Goal: Task Accomplishment & Management: Manage account settings

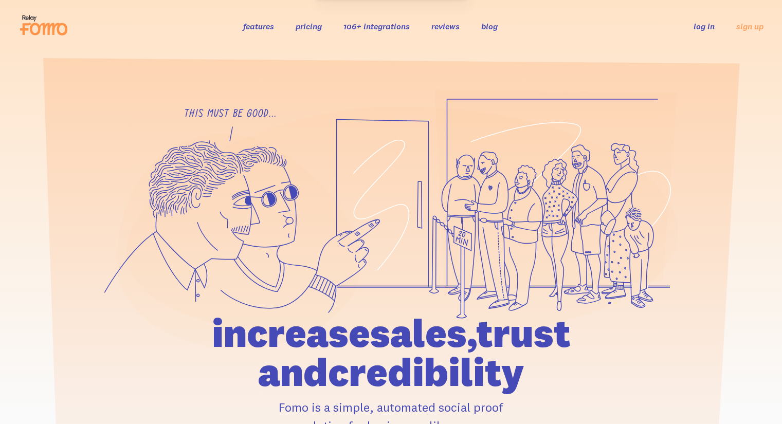
click at [698, 30] on link "log in" at bounding box center [703, 26] width 21 height 10
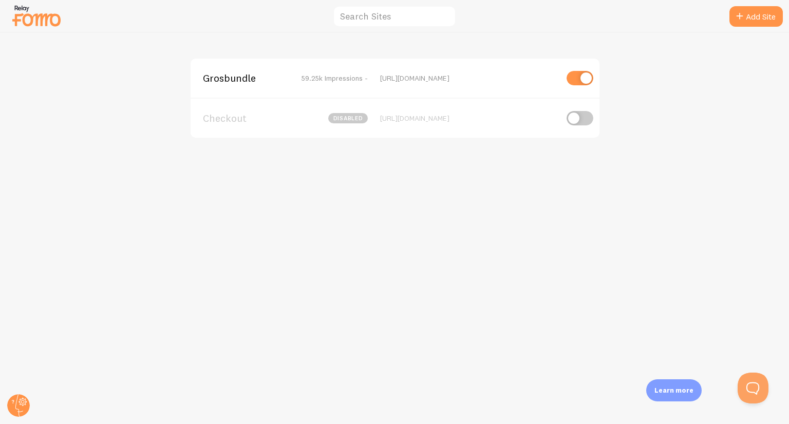
click at [231, 80] on span "Grosbundle" at bounding box center [244, 77] width 83 height 9
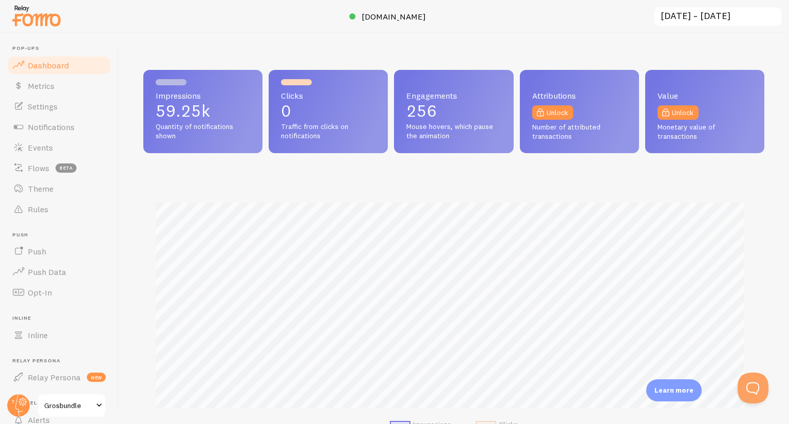
scroll to position [103, 0]
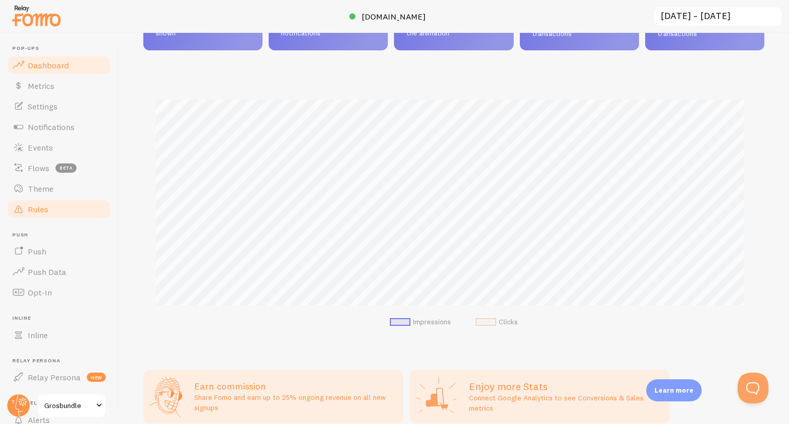
click at [36, 199] on link "Rules" at bounding box center [59, 209] width 106 height 21
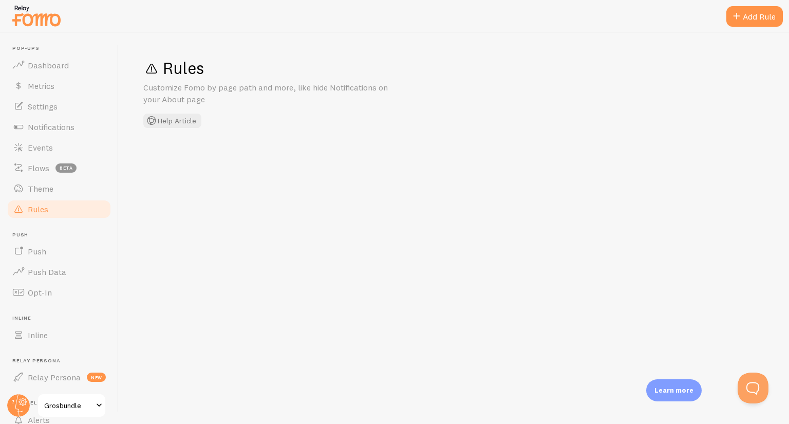
click at [252, 88] on p "Customize Fomo by page path and more, like hide Notifications on your About page" at bounding box center [266, 94] width 247 height 24
click at [767, 22] on div "Add Rule" at bounding box center [755, 16] width 57 height 21
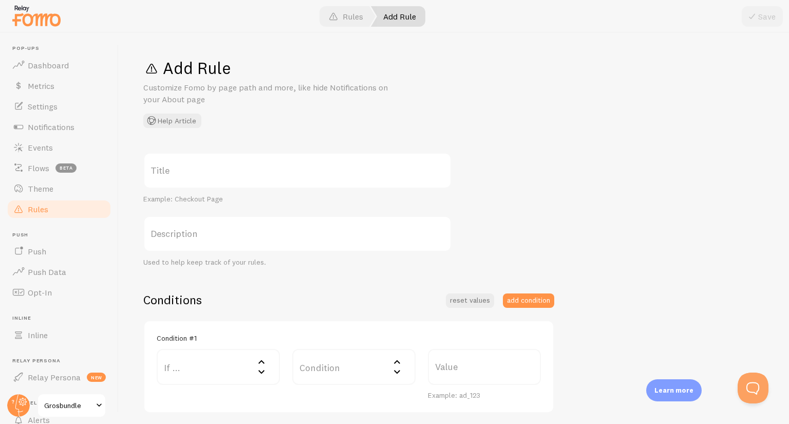
click at [176, 174] on label "Title" at bounding box center [297, 171] width 308 height 36
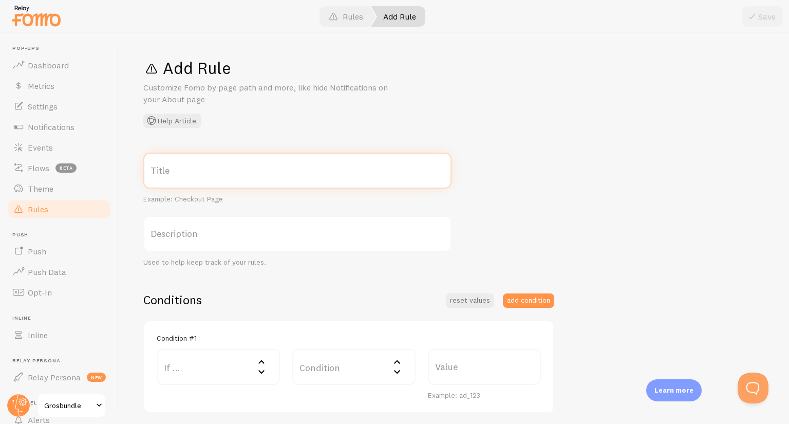
click at [176, 174] on input "Title" at bounding box center [297, 171] width 308 height 36
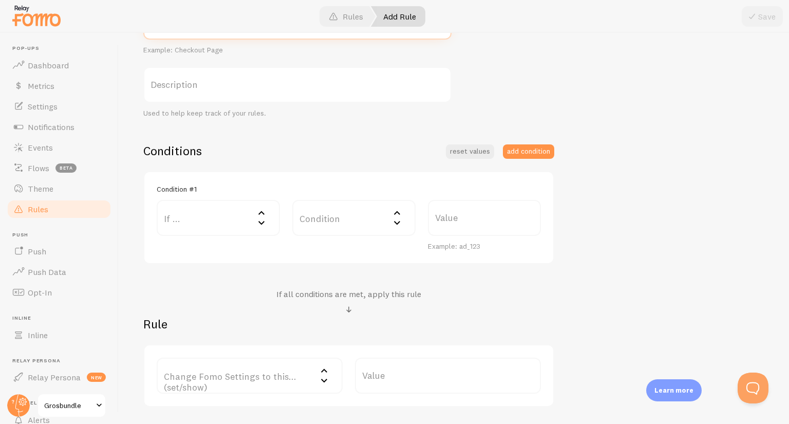
scroll to position [154, 0]
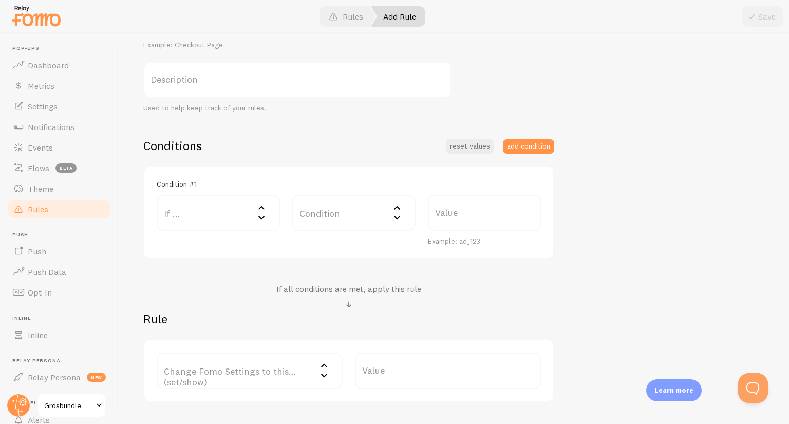
click at [227, 204] on label "If ..." at bounding box center [218, 213] width 123 height 36
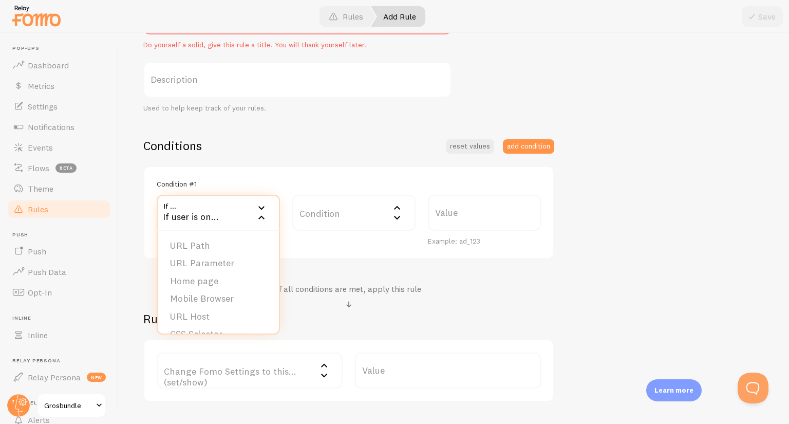
click at [317, 122] on div "Title Do yourself a solid, give this rule a title. You will thank yourself late…" at bounding box center [453, 199] width 621 height 403
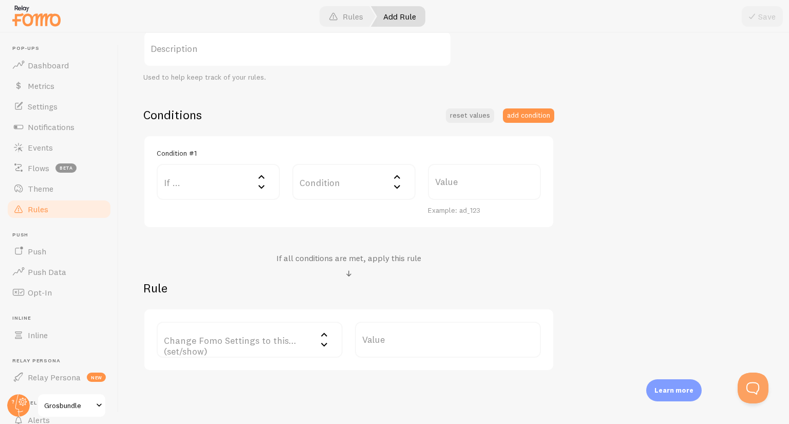
scroll to position [222, 0]
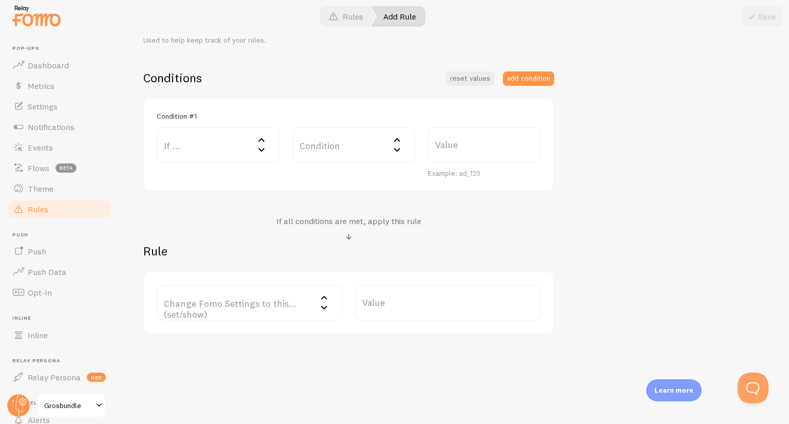
click at [238, 304] on label "Change Fomo Settings to this... (set/show)" at bounding box center [250, 303] width 186 height 36
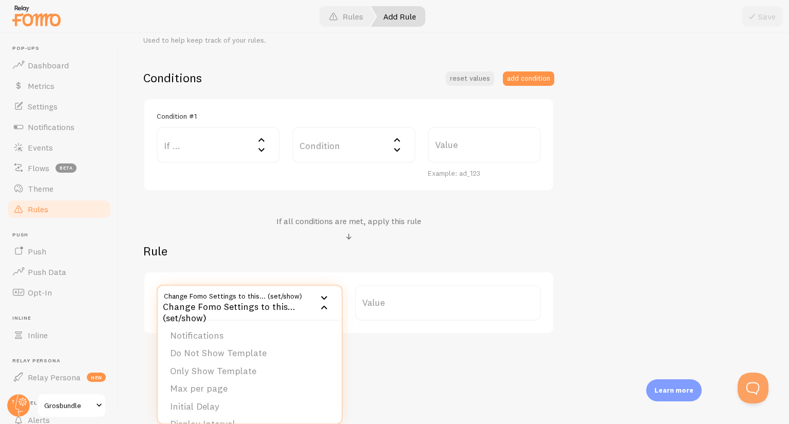
click at [238, 237] on div "If all conditions are met, apply this rule" at bounding box center [348, 229] width 411 height 27
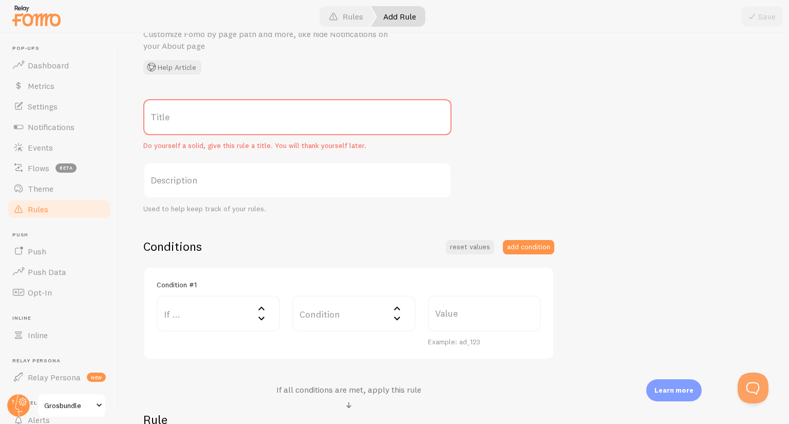
scroll to position [0, 0]
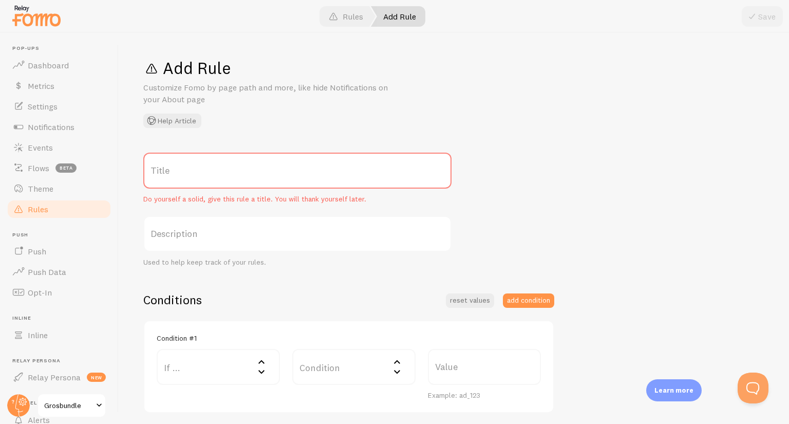
click at [212, 171] on label "Title" at bounding box center [297, 171] width 308 height 36
click at [212, 171] on input "Title" at bounding box center [297, 171] width 308 height 36
type input "H"
type input "Cacher sur replay"
click at [202, 219] on label "Description" at bounding box center [297, 234] width 308 height 36
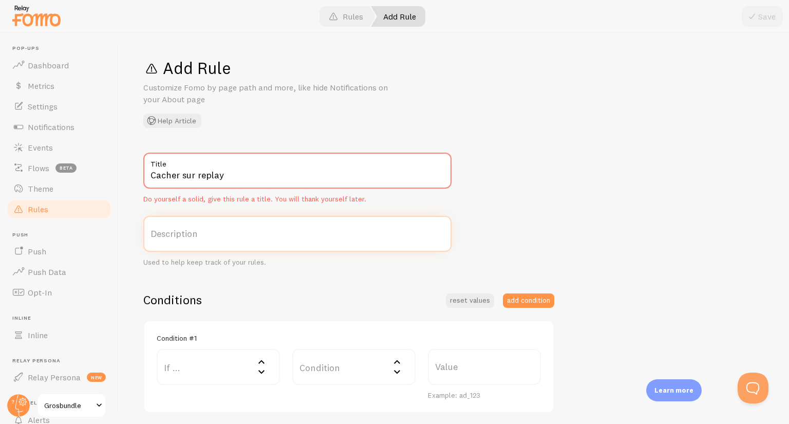
click at [202, 219] on input "Description" at bounding box center [297, 234] width 308 height 36
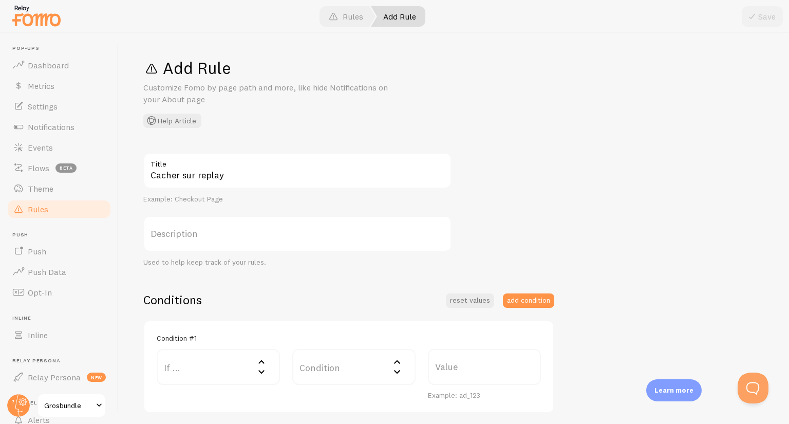
click at [205, 229] on label "Description" at bounding box center [297, 234] width 308 height 36
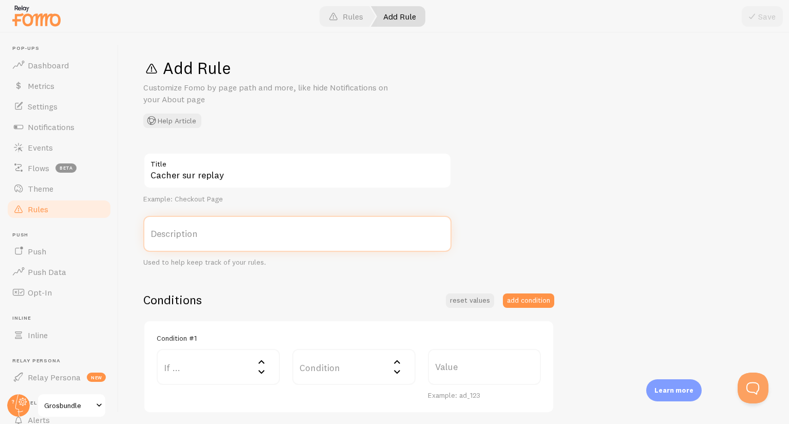
click at [205, 229] on input "Description" at bounding box center [297, 234] width 308 height 36
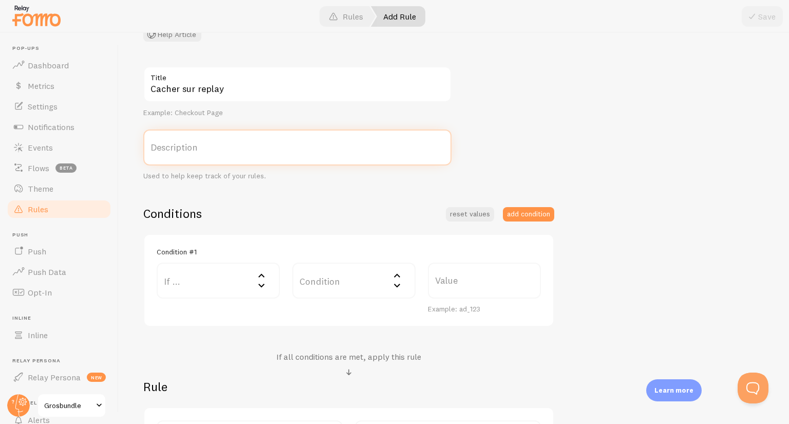
scroll to position [103, 0]
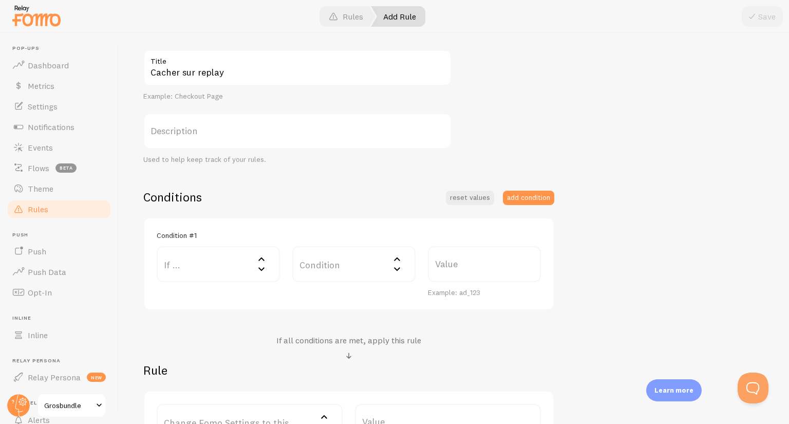
click at [247, 185] on div "Cacher sur replay Title Example: Checkout Page Description Used to help keep tr…" at bounding box center [453, 251] width 621 height 403
click at [206, 271] on label "If ..." at bounding box center [218, 264] width 123 height 36
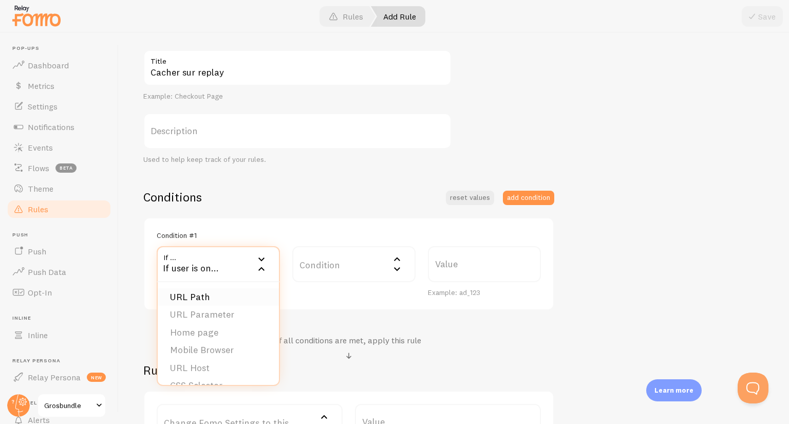
click at [208, 300] on li "URL Path" at bounding box center [218, 297] width 121 height 18
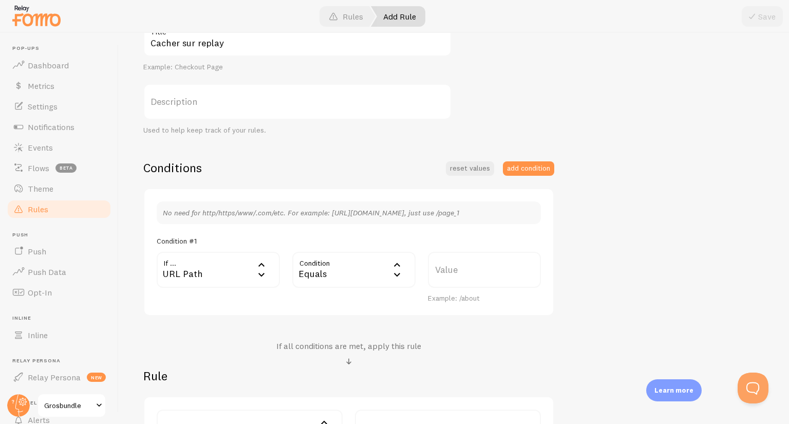
scroll to position [154, 0]
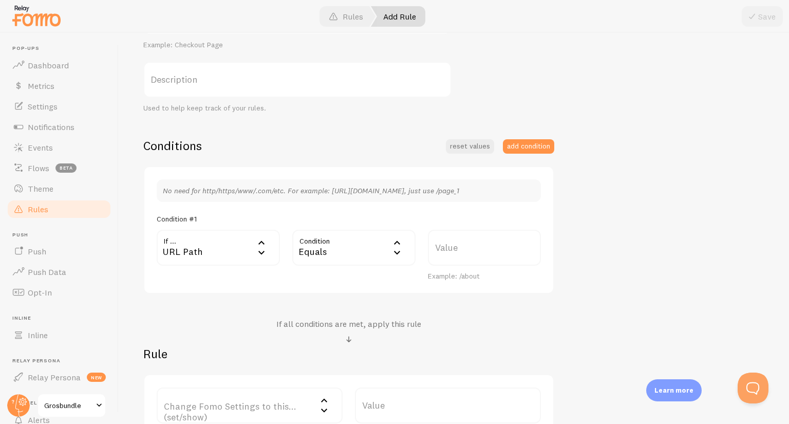
click at [365, 243] on div "Equals" at bounding box center [353, 248] width 123 height 36
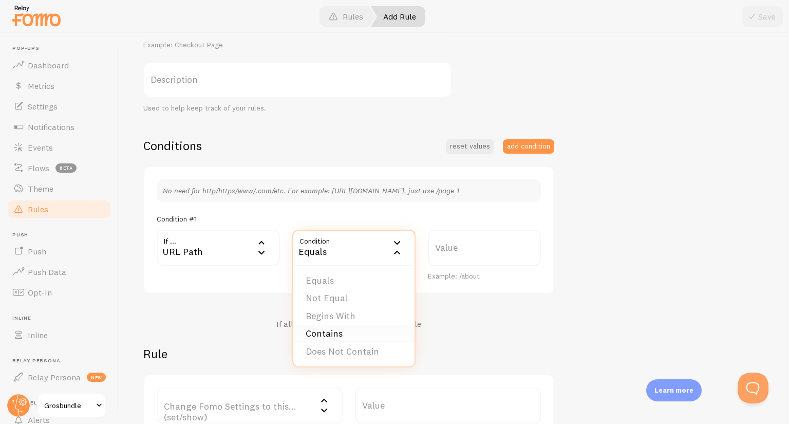
click at [321, 330] on li "Contains" at bounding box center [353, 334] width 121 height 18
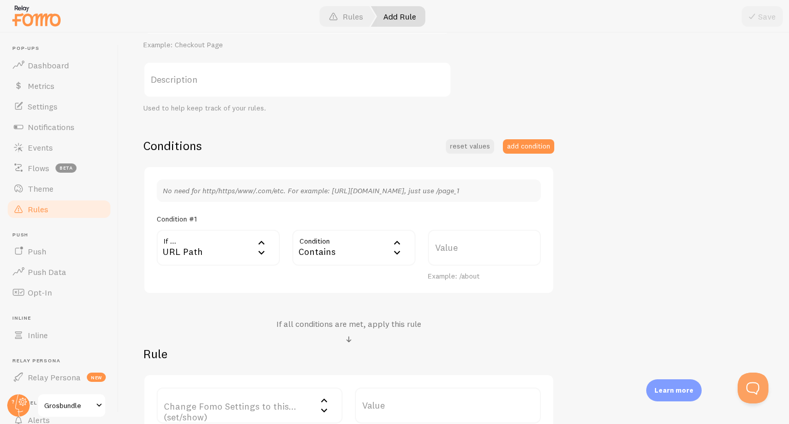
click at [470, 243] on label "Value" at bounding box center [484, 248] width 113 height 36
click at [470, 243] on input "Value" at bounding box center [484, 248] width 113 height 36
type input "r"
type input "/replay"
click at [446, 230] on label "Value" at bounding box center [484, 238] width 113 height 17
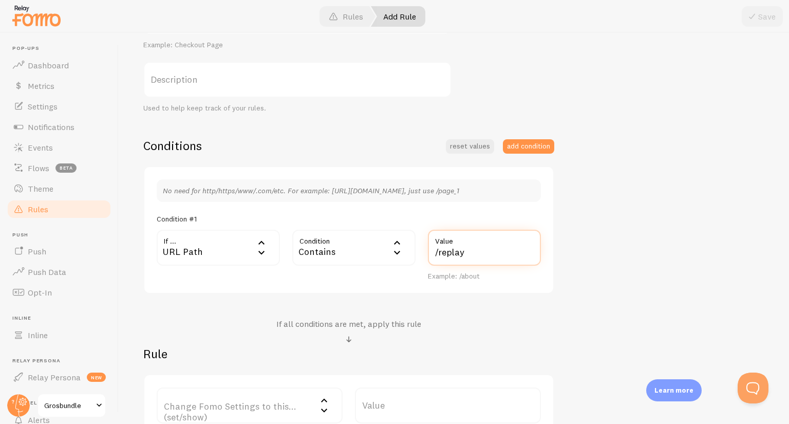
click at [446, 230] on input "/replay" at bounding box center [484, 248] width 113 height 36
click at [635, 219] on div "Cacher sur replay Title Example: Checkout Page Description Used to help keep tr…" at bounding box center [453, 217] width 621 height 438
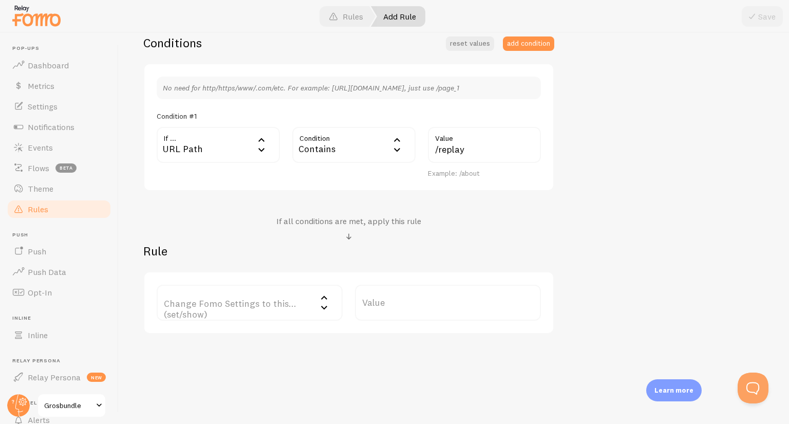
click at [268, 291] on label "Change Fomo Settings to this... (set/show)" at bounding box center [250, 303] width 186 height 36
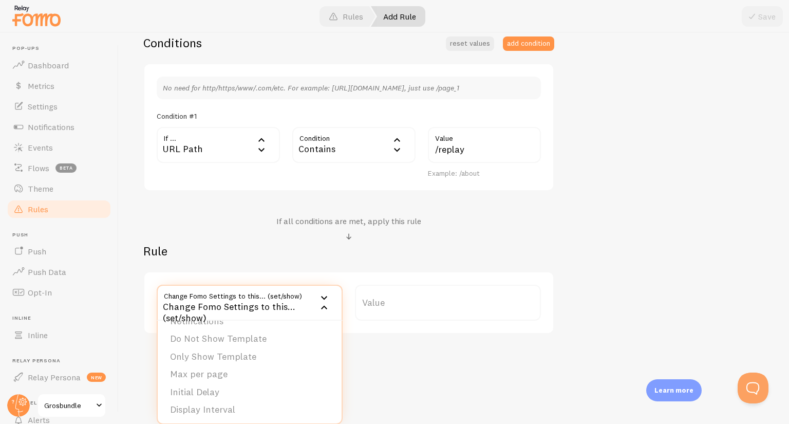
scroll to position [0, 0]
click at [200, 356] on li "Do Not Show Template" at bounding box center [250, 353] width 184 height 18
click at [391, 315] on label "Template" at bounding box center [448, 303] width 186 height 36
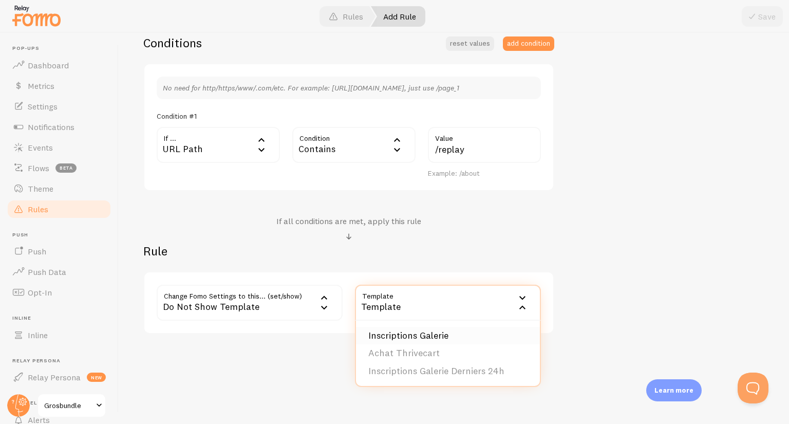
click at [391, 337] on li "Inscriptions Galerie" at bounding box center [448, 336] width 184 height 18
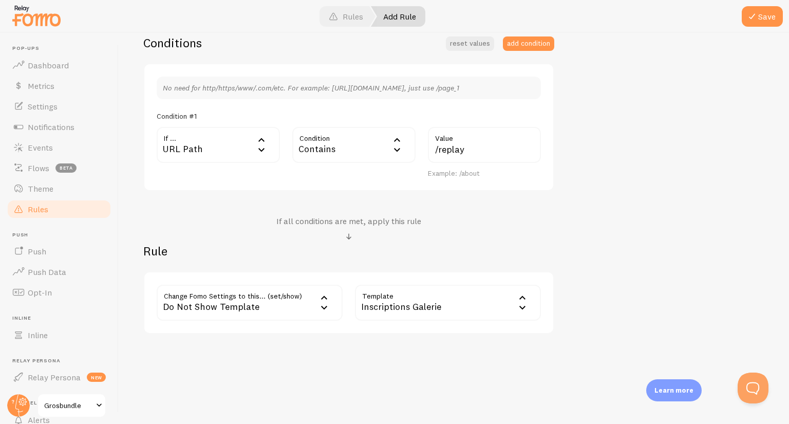
drag, startPoint x: 418, startPoint y: 307, endPoint x: 409, endPoint y: 332, distance: 27.3
click at [418, 310] on div "Inscriptions Galerie" at bounding box center [448, 303] width 186 height 36
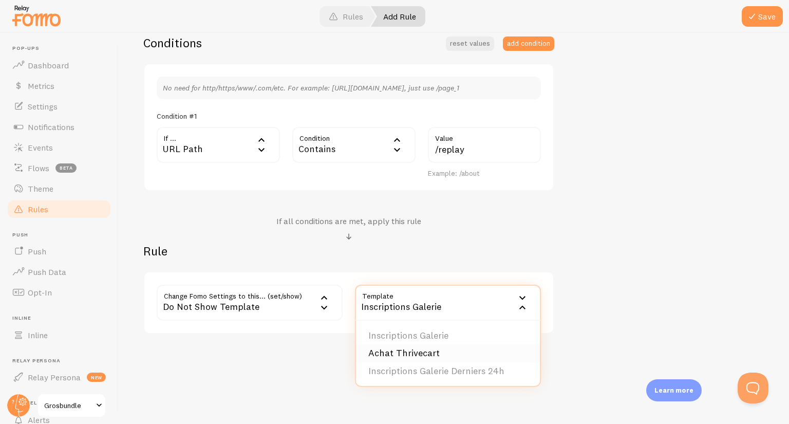
click at [407, 352] on li "Achat Thrivecart" at bounding box center [448, 353] width 184 height 18
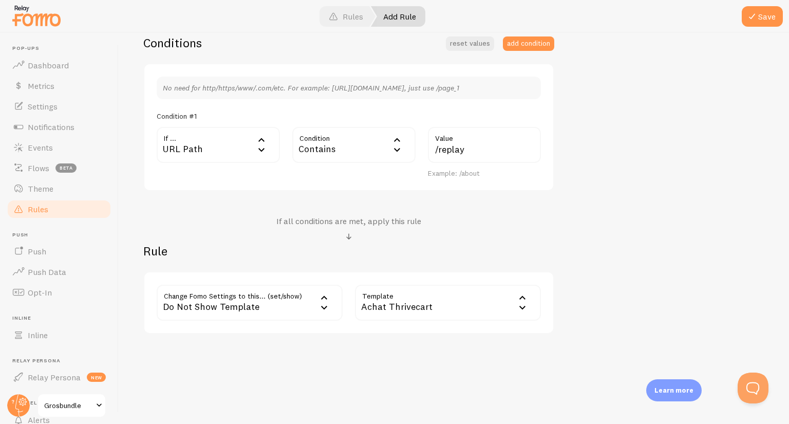
click at [290, 297] on div "Do Not Show Template" at bounding box center [250, 303] width 186 height 36
click at [208, 334] on li "Notifications" at bounding box center [250, 336] width 184 height 18
click at [375, 300] on label "Options" at bounding box center [448, 303] width 186 height 36
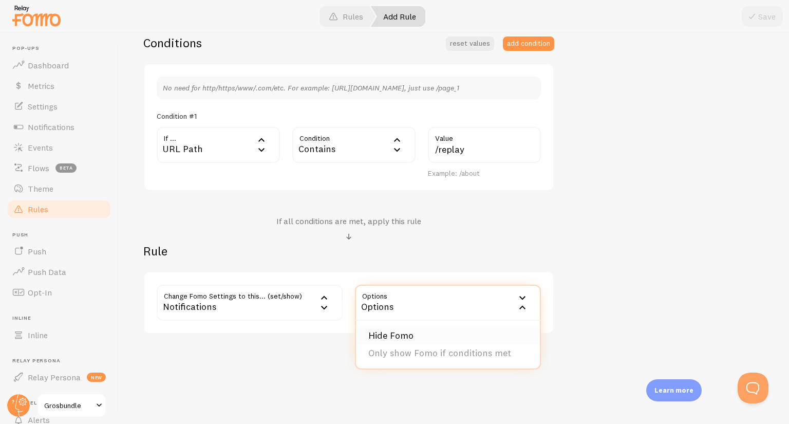
click at [392, 334] on li "Hide Fomo" at bounding box center [448, 336] width 184 height 18
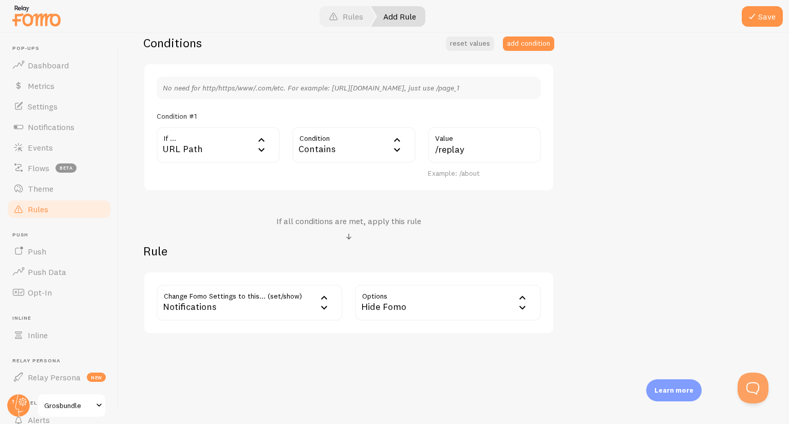
click at [600, 225] on div "Cacher sur replay Title Example: Checkout Page Description Used to help keep tr…" at bounding box center [453, 115] width 621 height 438
click at [754, 21] on span at bounding box center [752, 16] width 12 height 12
